Goal: Navigation & Orientation: Find specific page/section

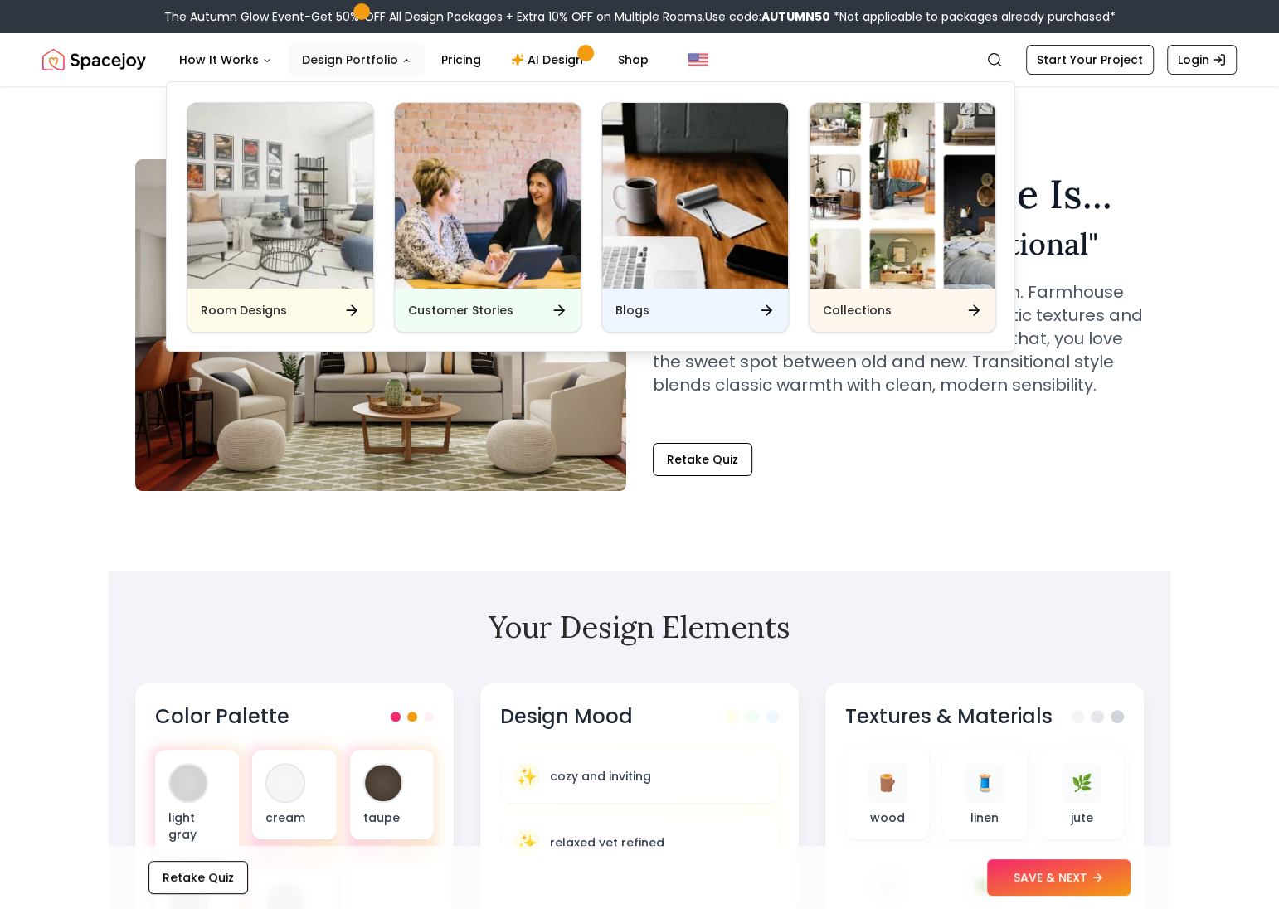
click at [373, 55] on button "Design Portfolio" at bounding box center [357, 59] width 136 height 33
